Goal: Transaction & Acquisition: Purchase product/service

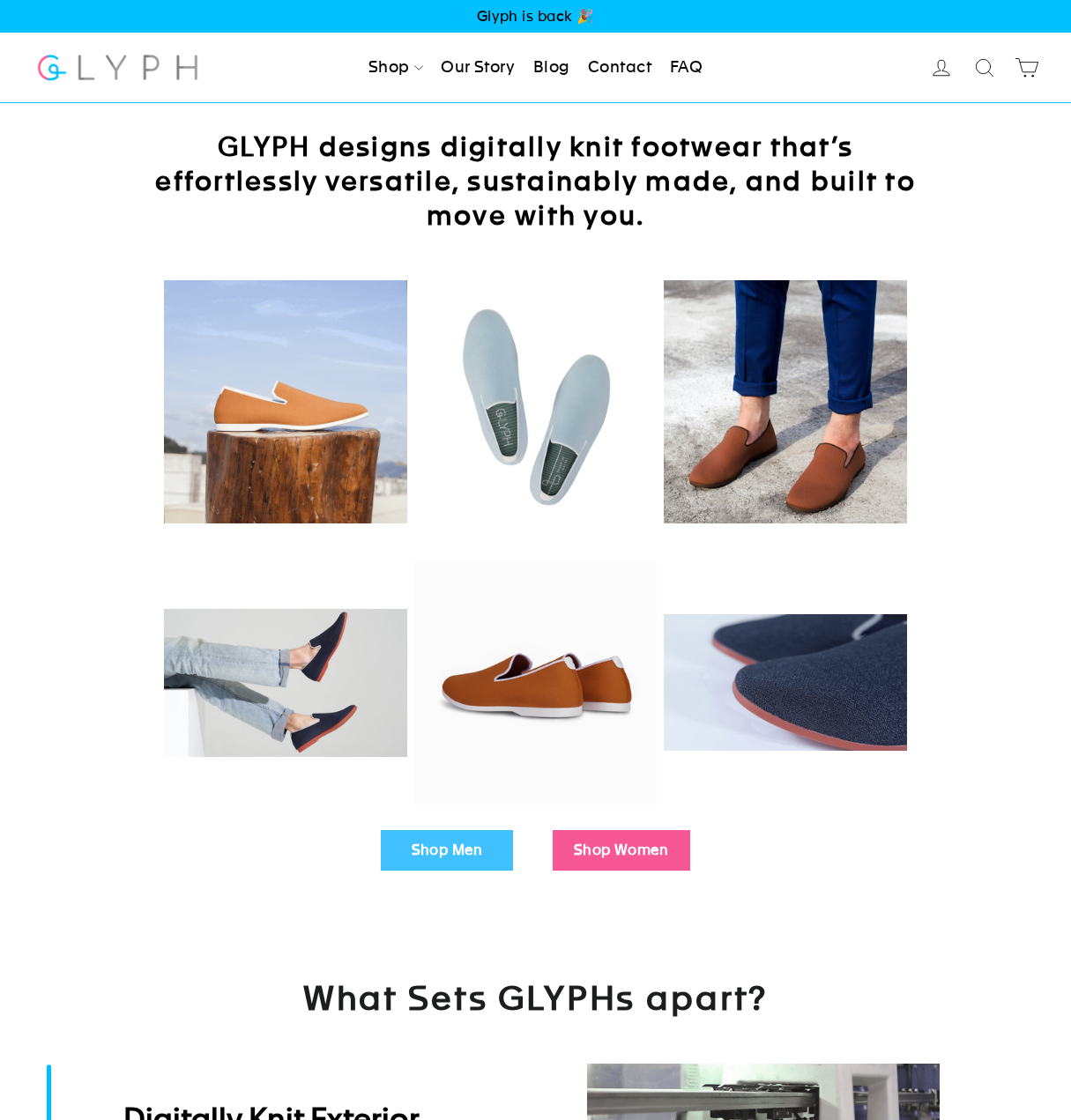
click at [481, 50] on link "Our Story" at bounding box center [477, 67] width 88 height 38
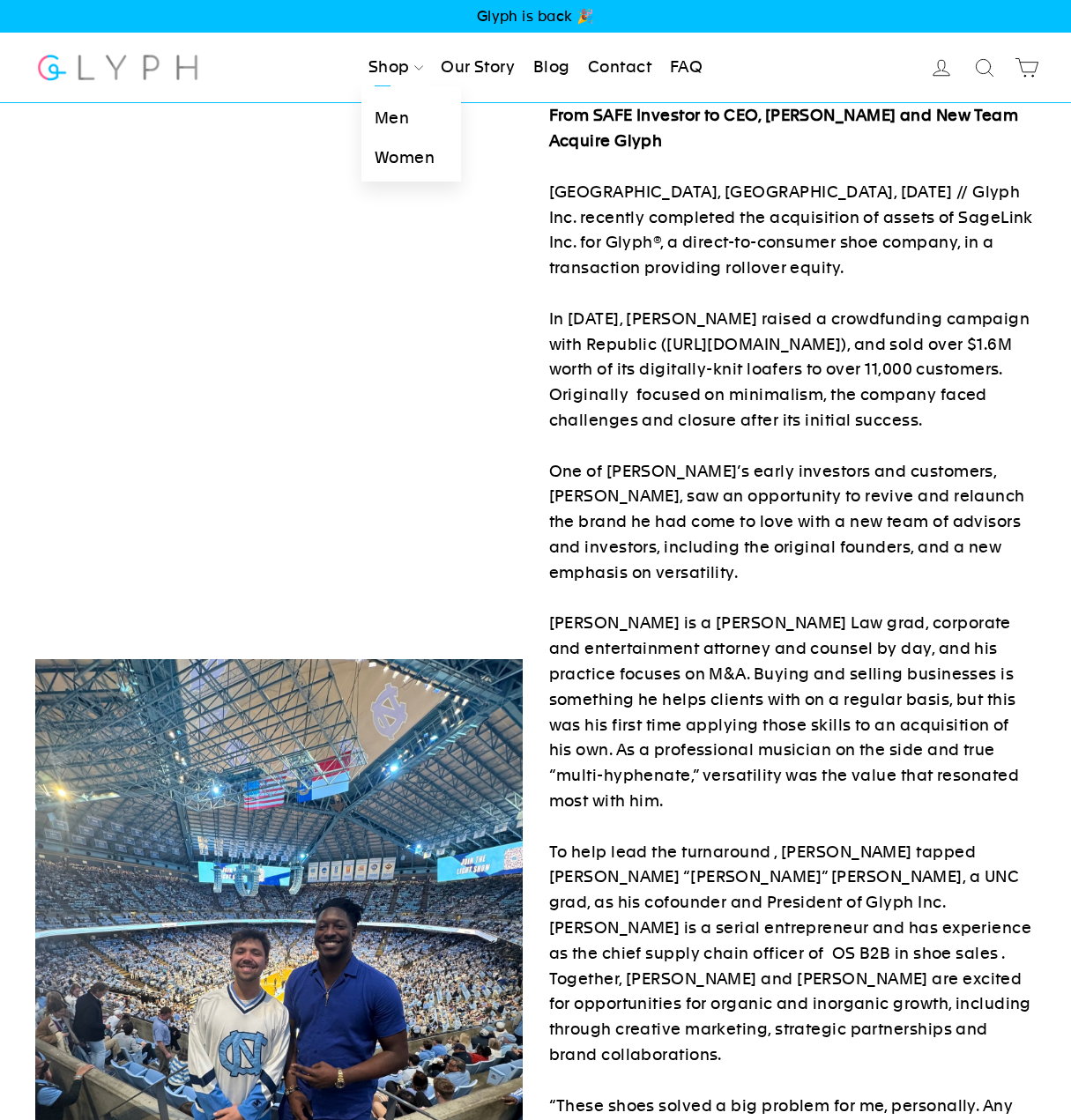
click at [373, 67] on link "Shop" at bounding box center [395, 67] width 68 height 38
click at [383, 112] on link "Men" at bounding box center [411, 118] width 99 height 39
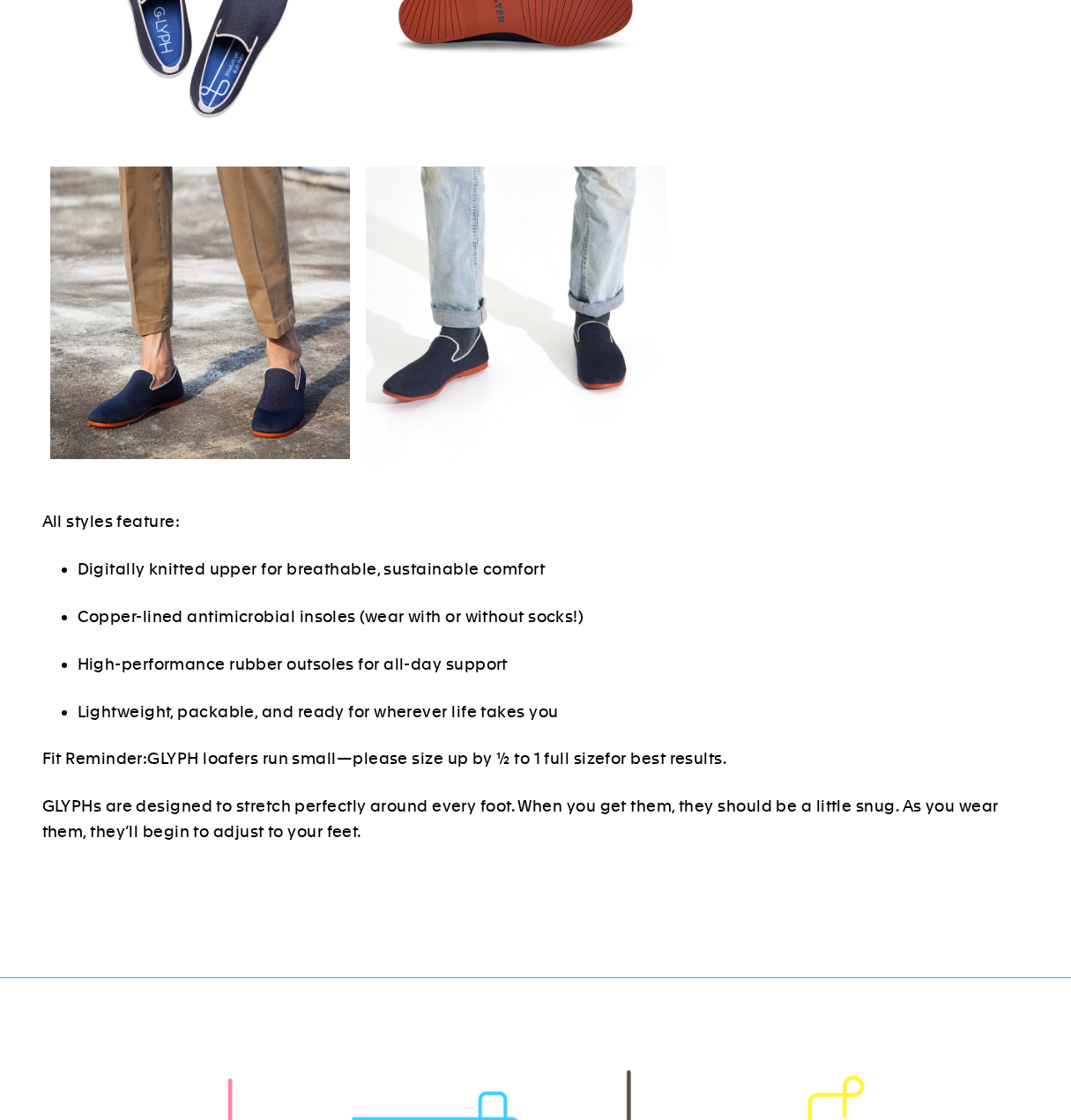
scroll to position [1131, 0]
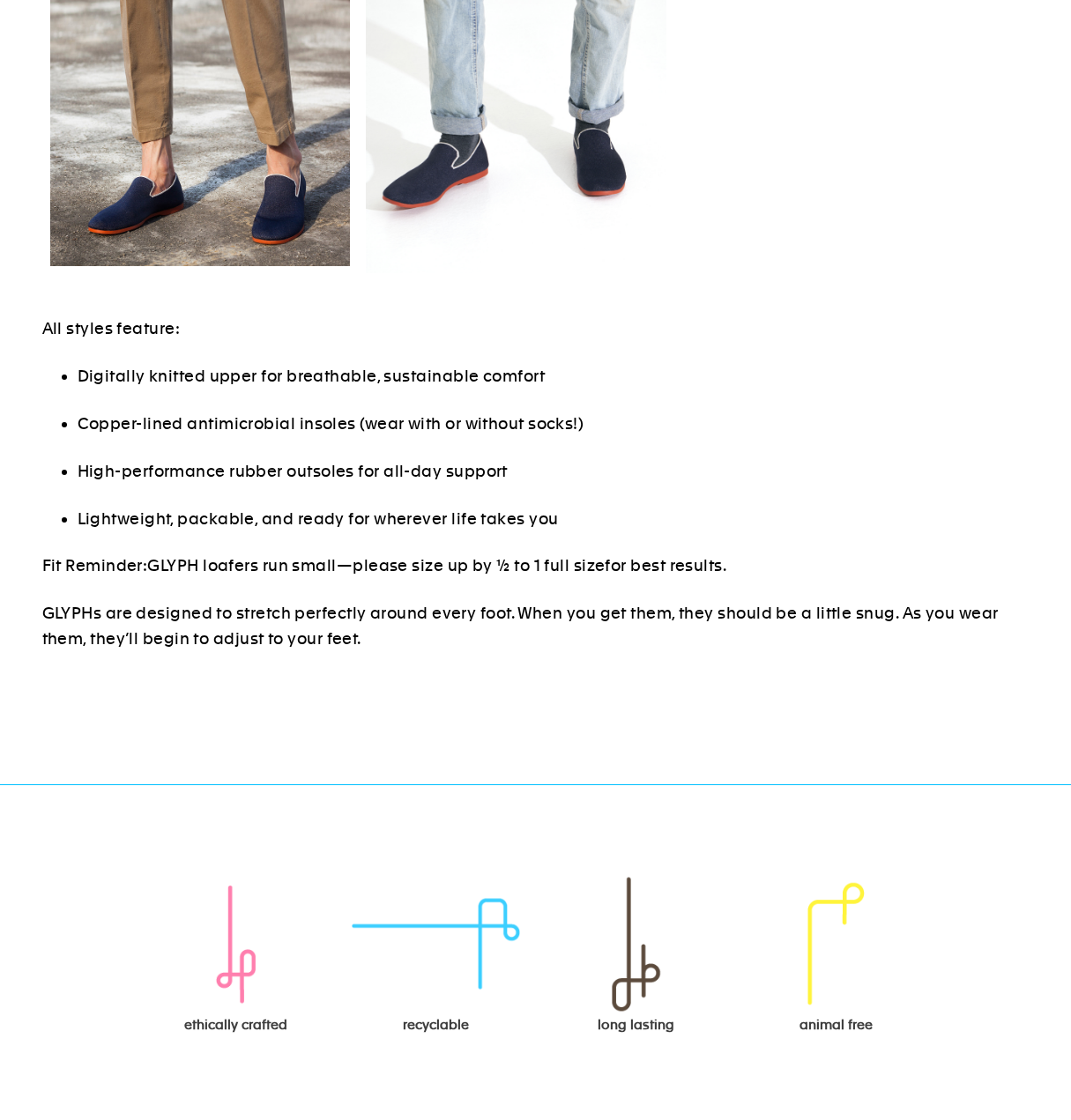
select select "highest-rating"
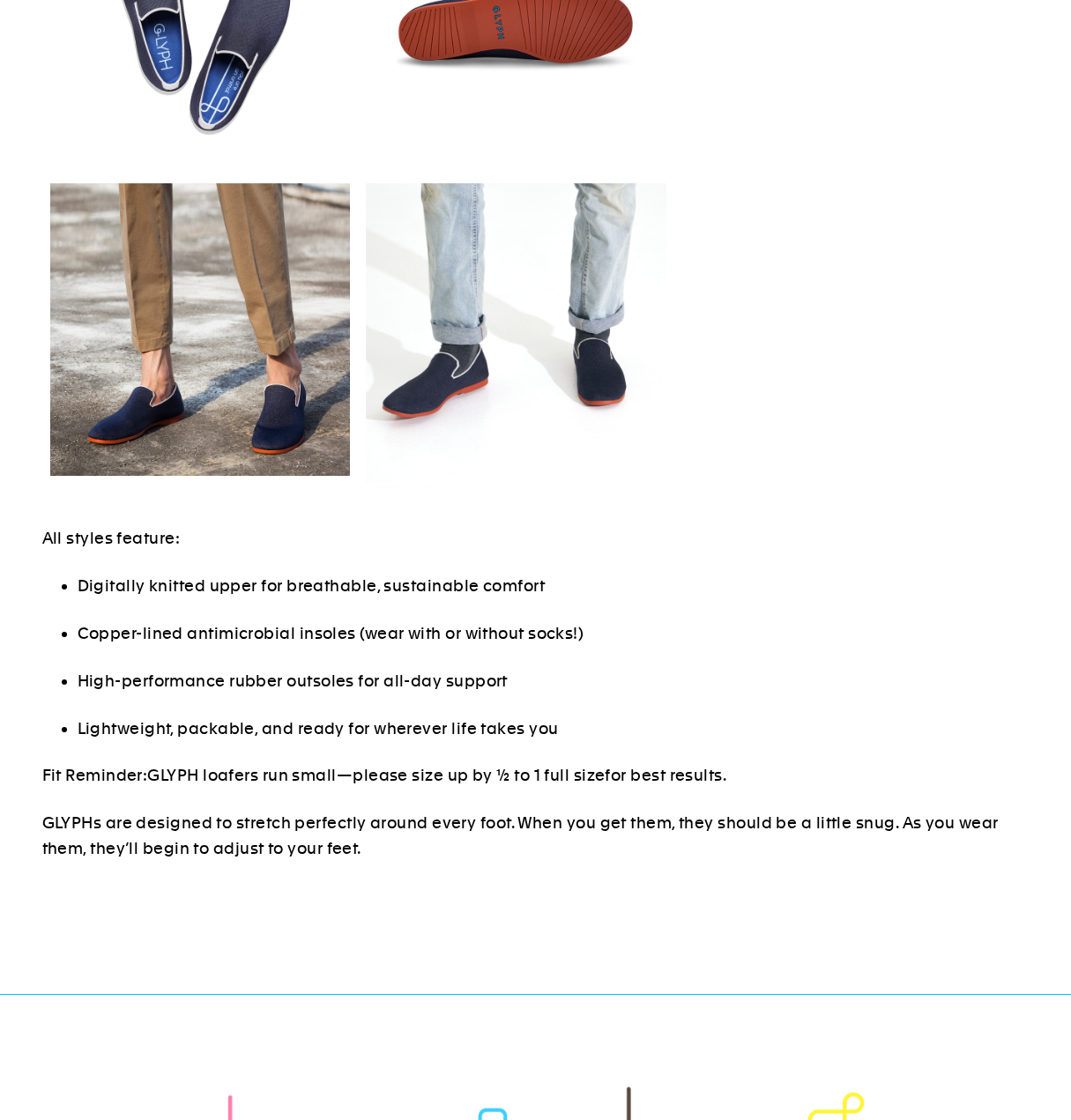
scroll to position [0, 0]
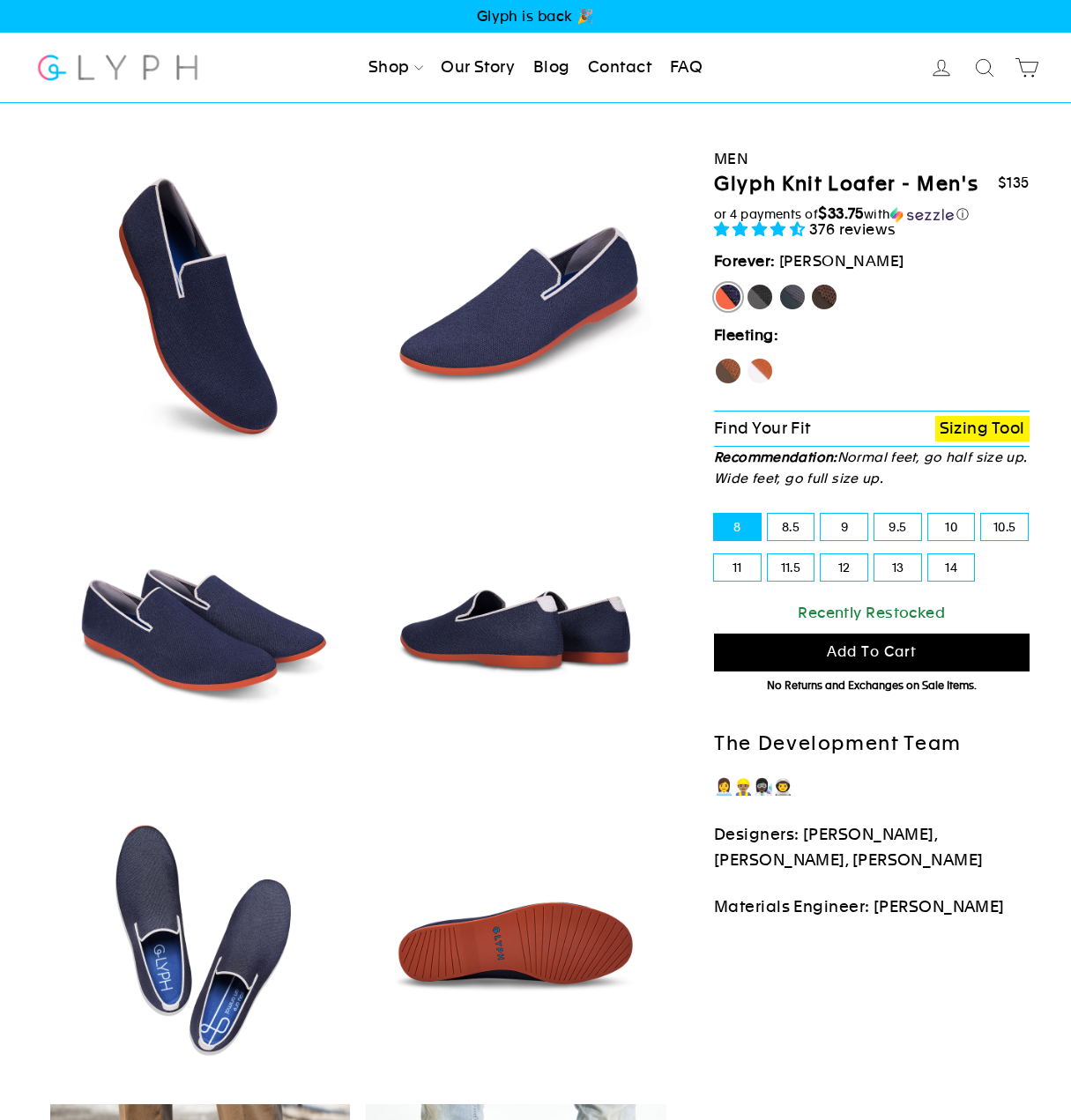
click at [141, 70] on img at bounding box center [118, 67] width 165 height 47
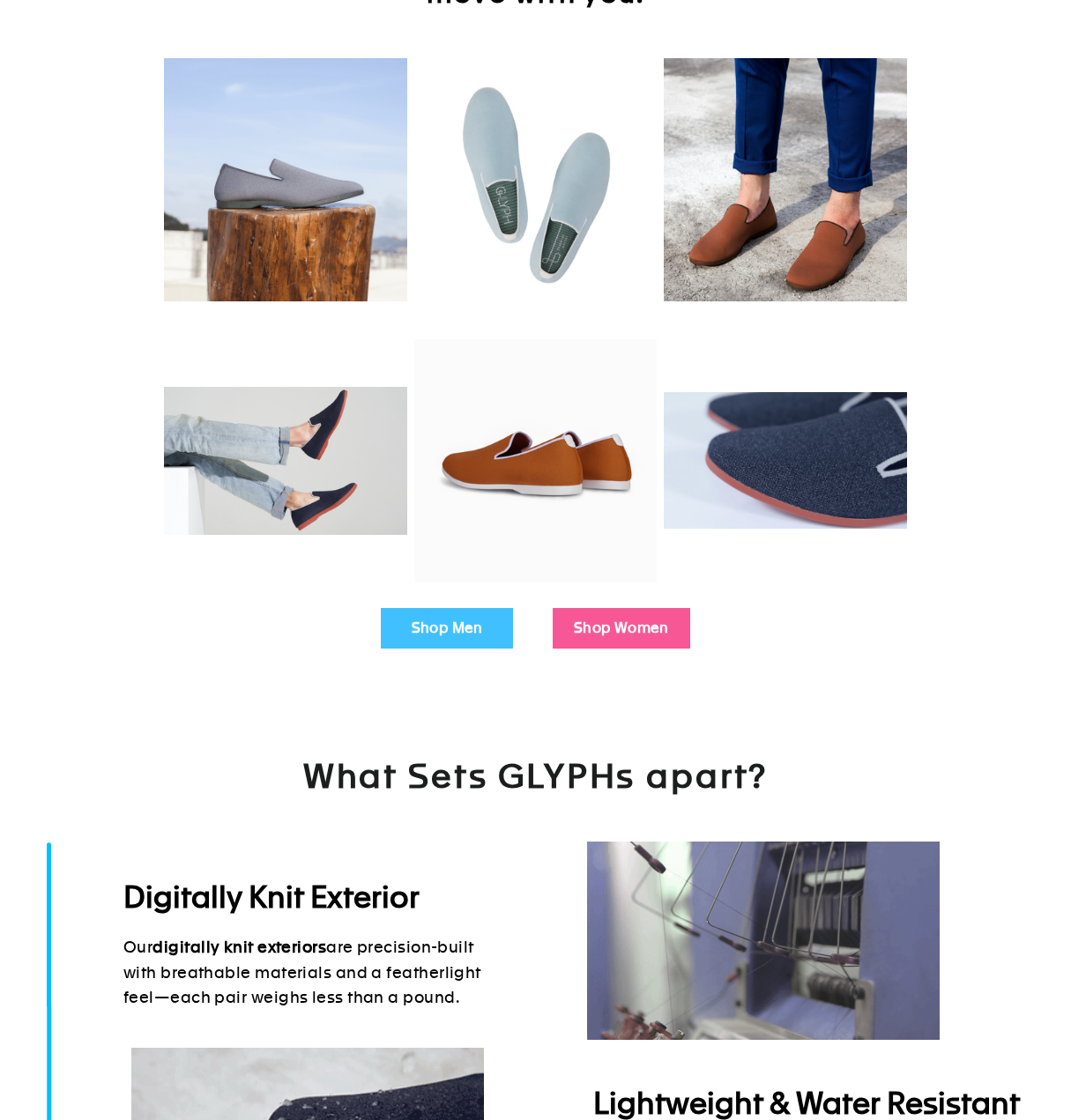
scroll to position [223, 0]
